Goal: Find specific page/section: Find specific page/section

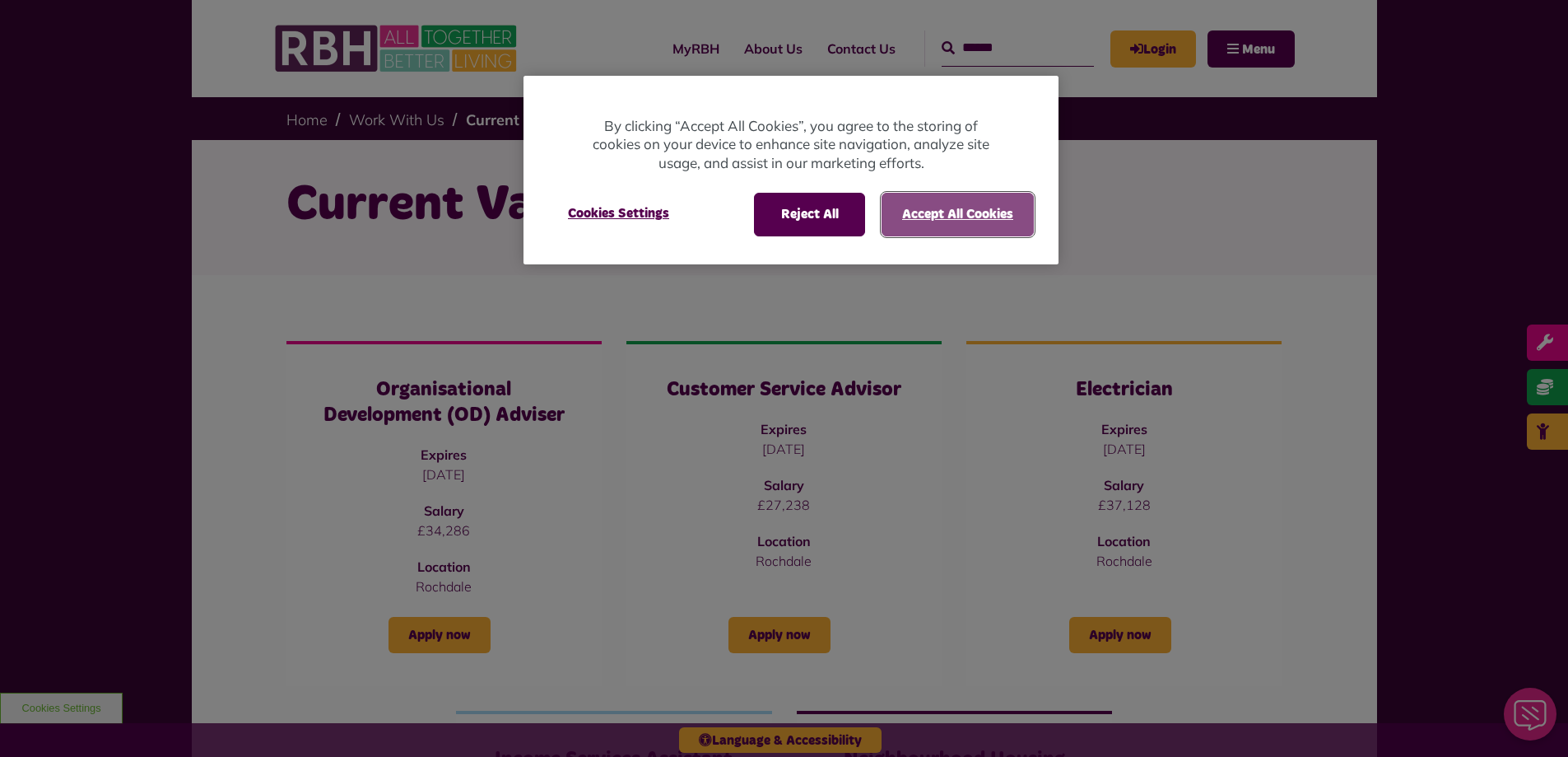
click at [958, 217] on button "Accept All Cookies" at bounding box center [957, 214] width 152 height 42
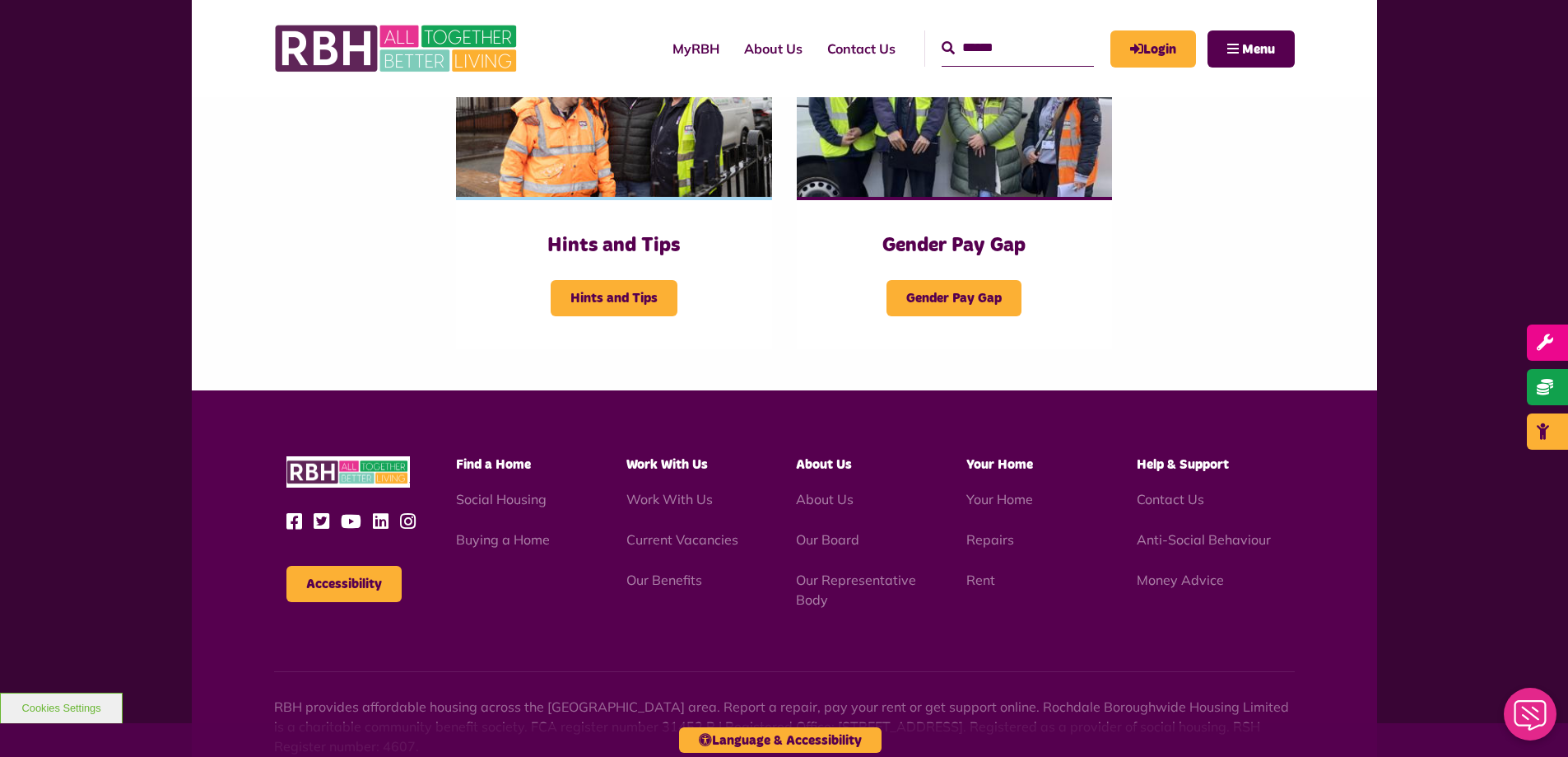
scroll to position [412, 0]
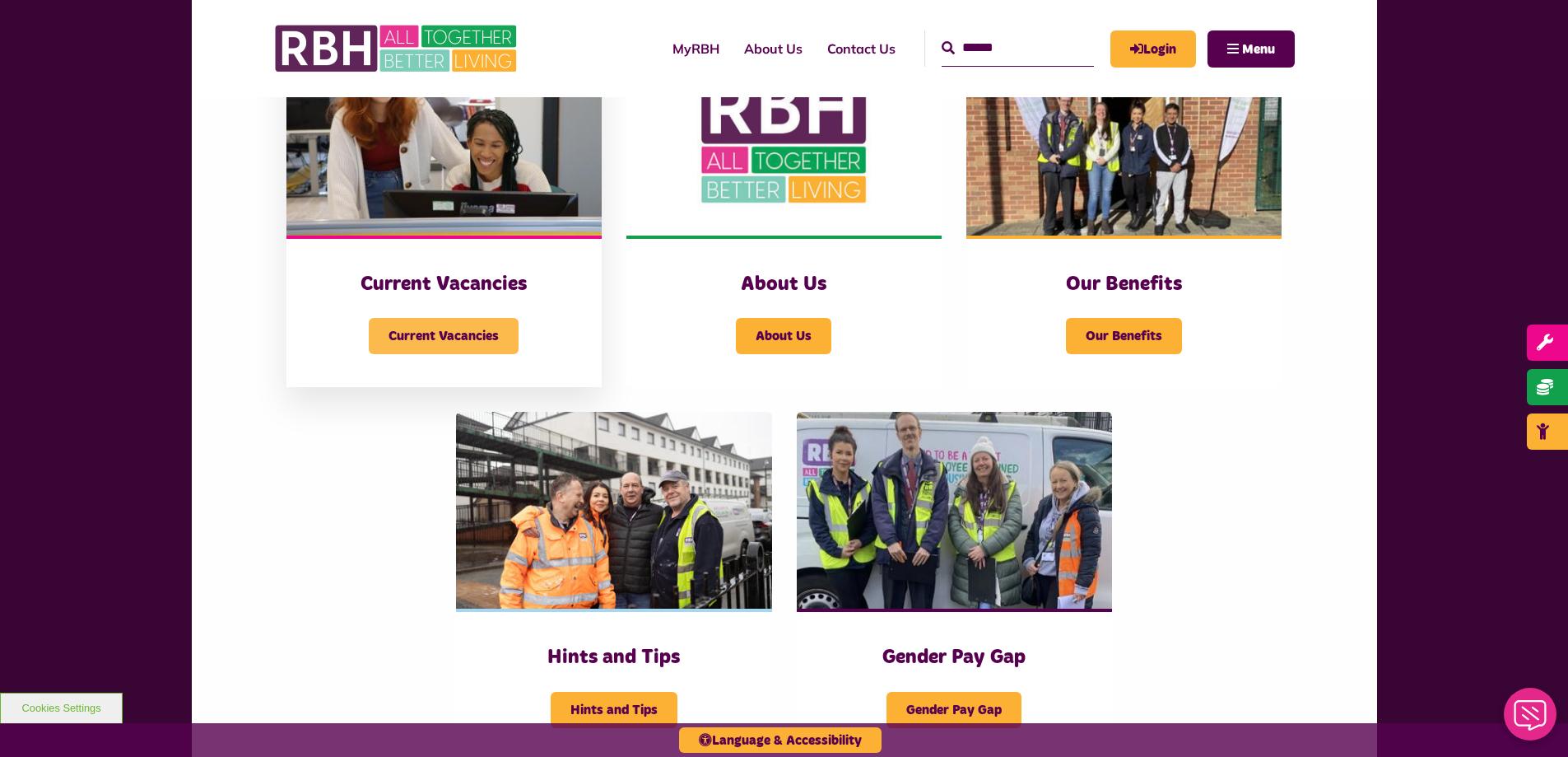
click at [437, 331] on span "Current Vacancies" at bounding box center [444, 335] width 150 height 36
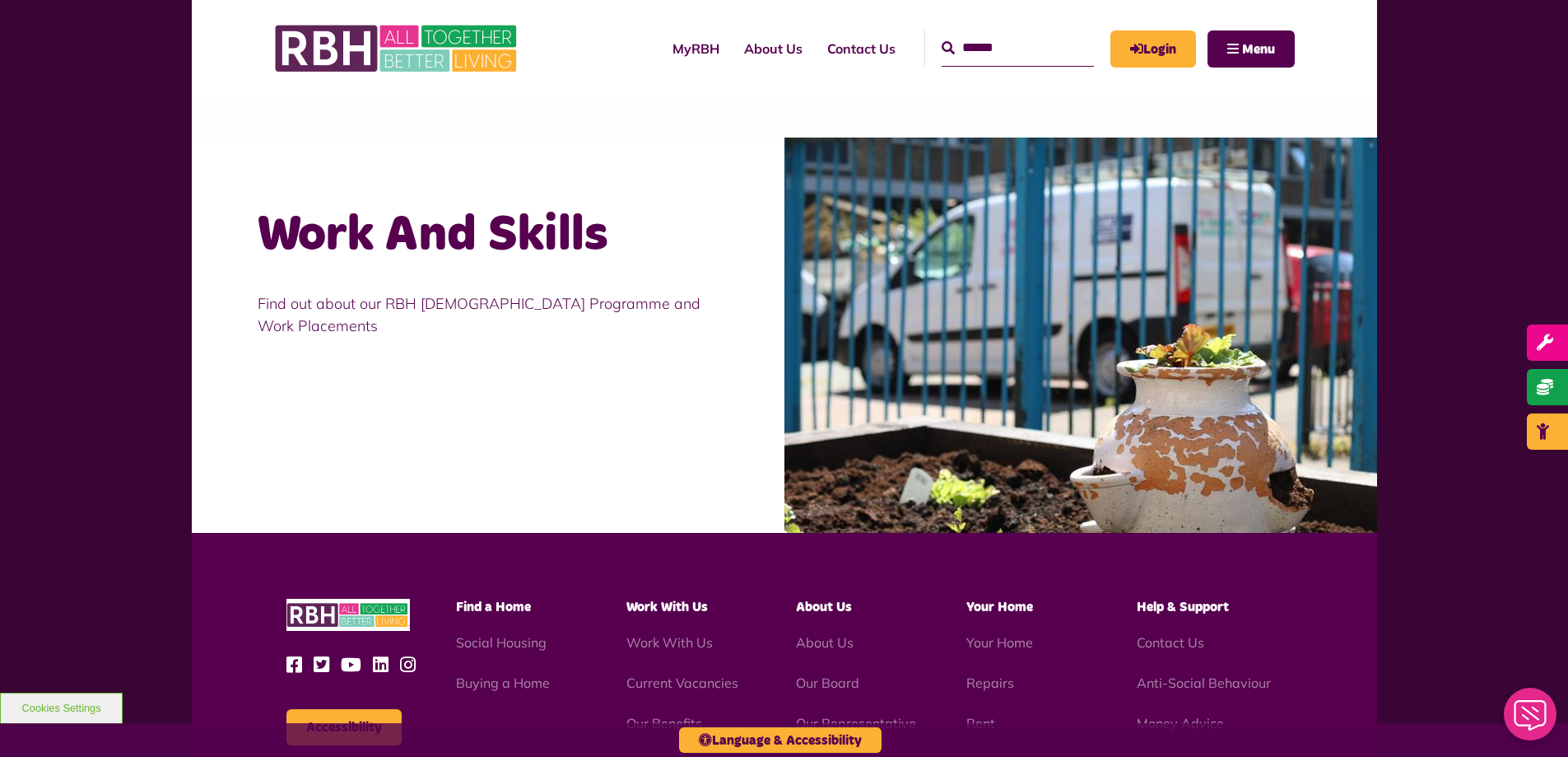
scroll to position [1686, 0]
